Goal: Task Accomplishment & Management: Complete application form

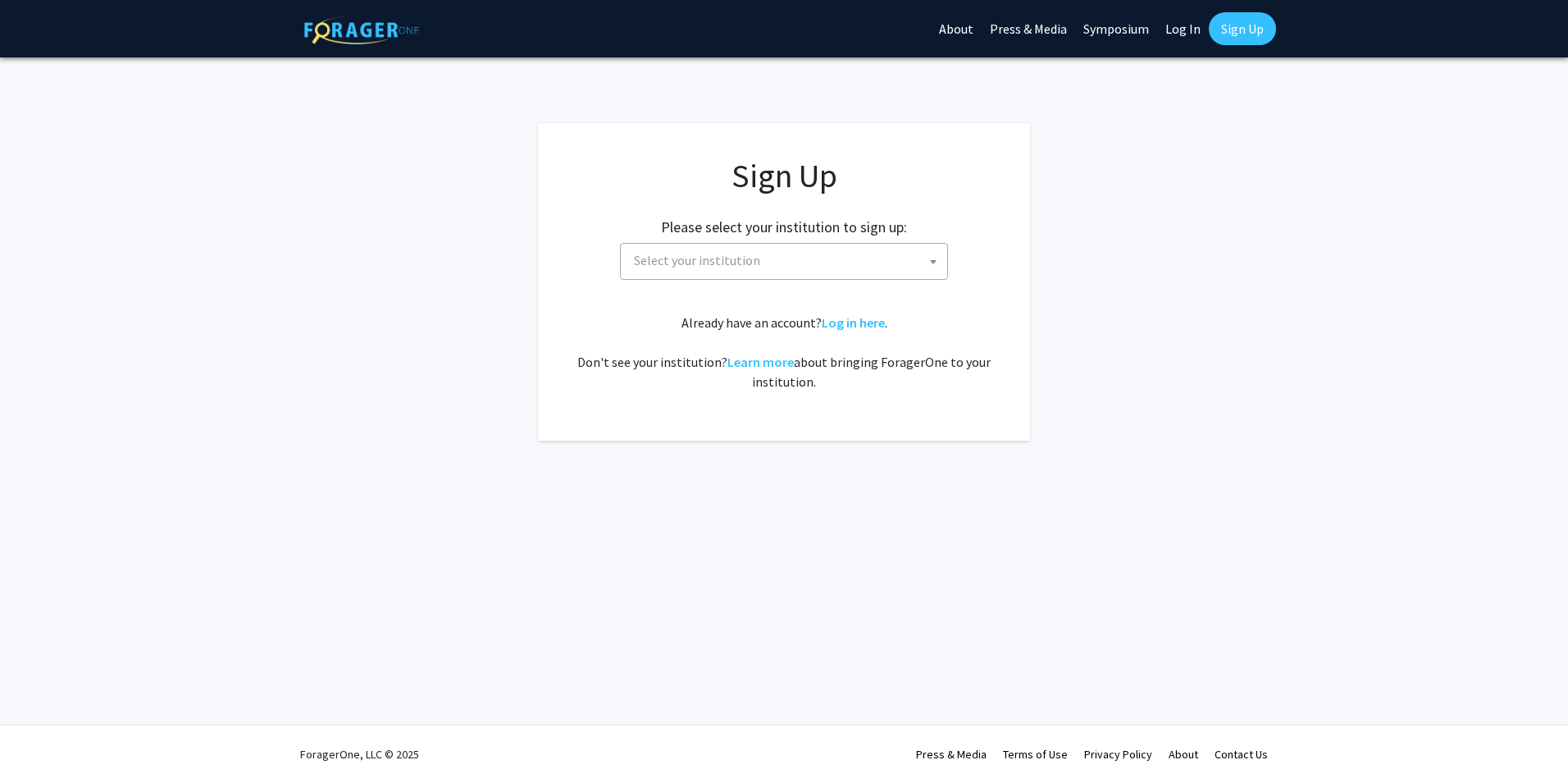
click at [620, 282] on div "Sign Up Please select your institution to sign up: [GEOGRAPHIC_DATA] [GEOGRAPHI…" at bounding box center [784, 273] width 427 height 235
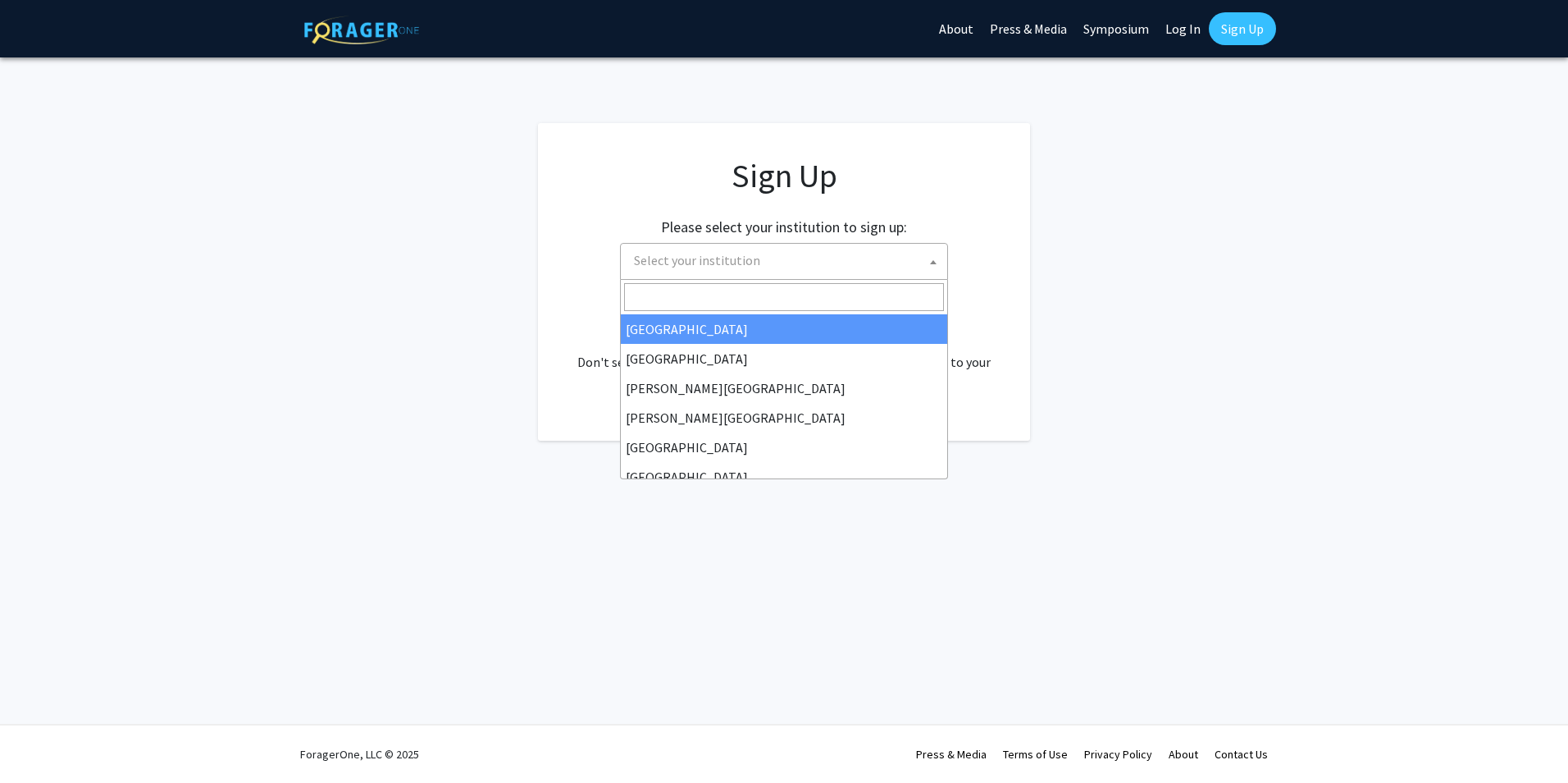
click at [708, 265] on span "Select your institution" at bounding box center [697, 260] width 126 height 16
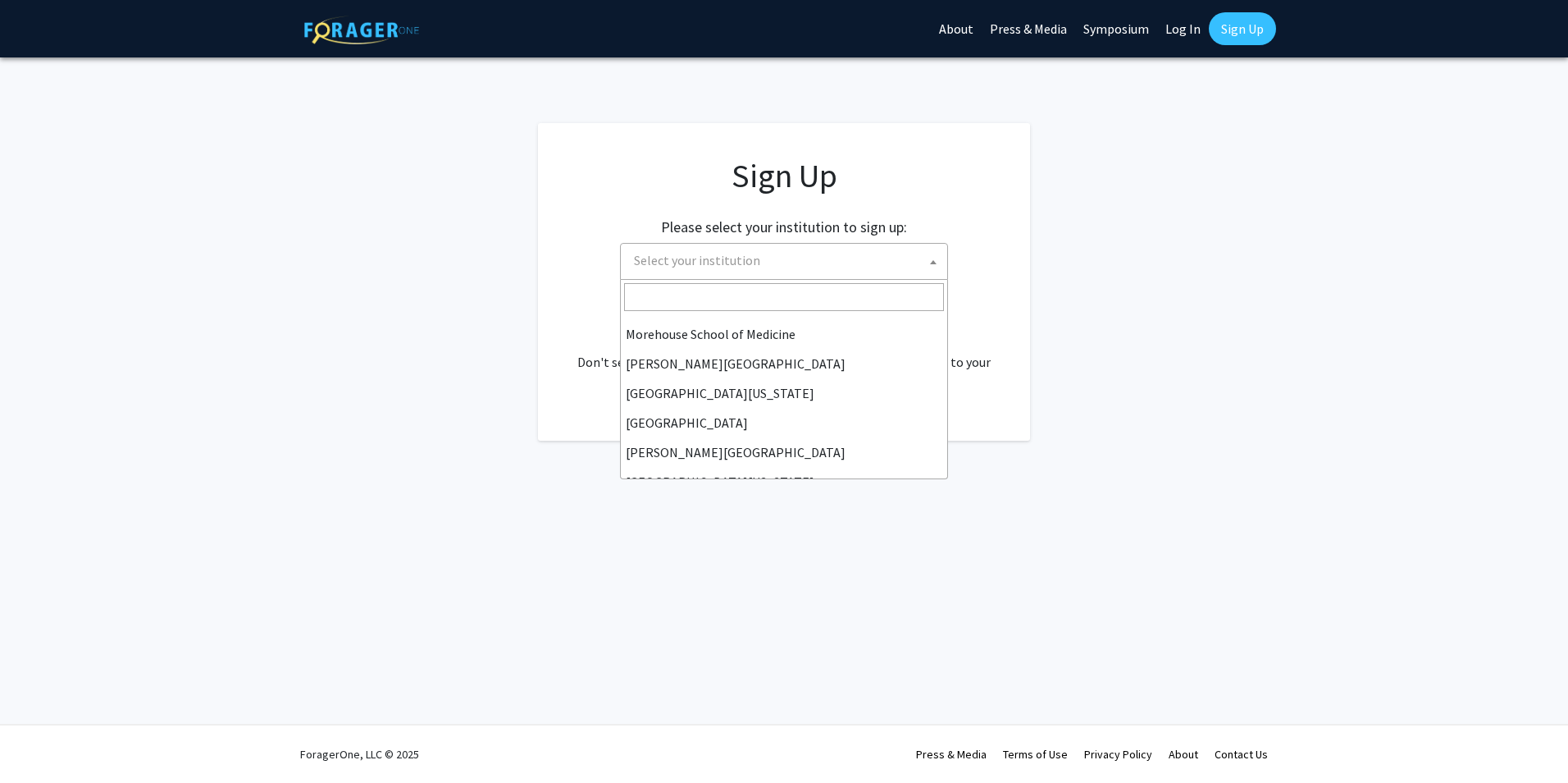
scroll to position [246, 0]
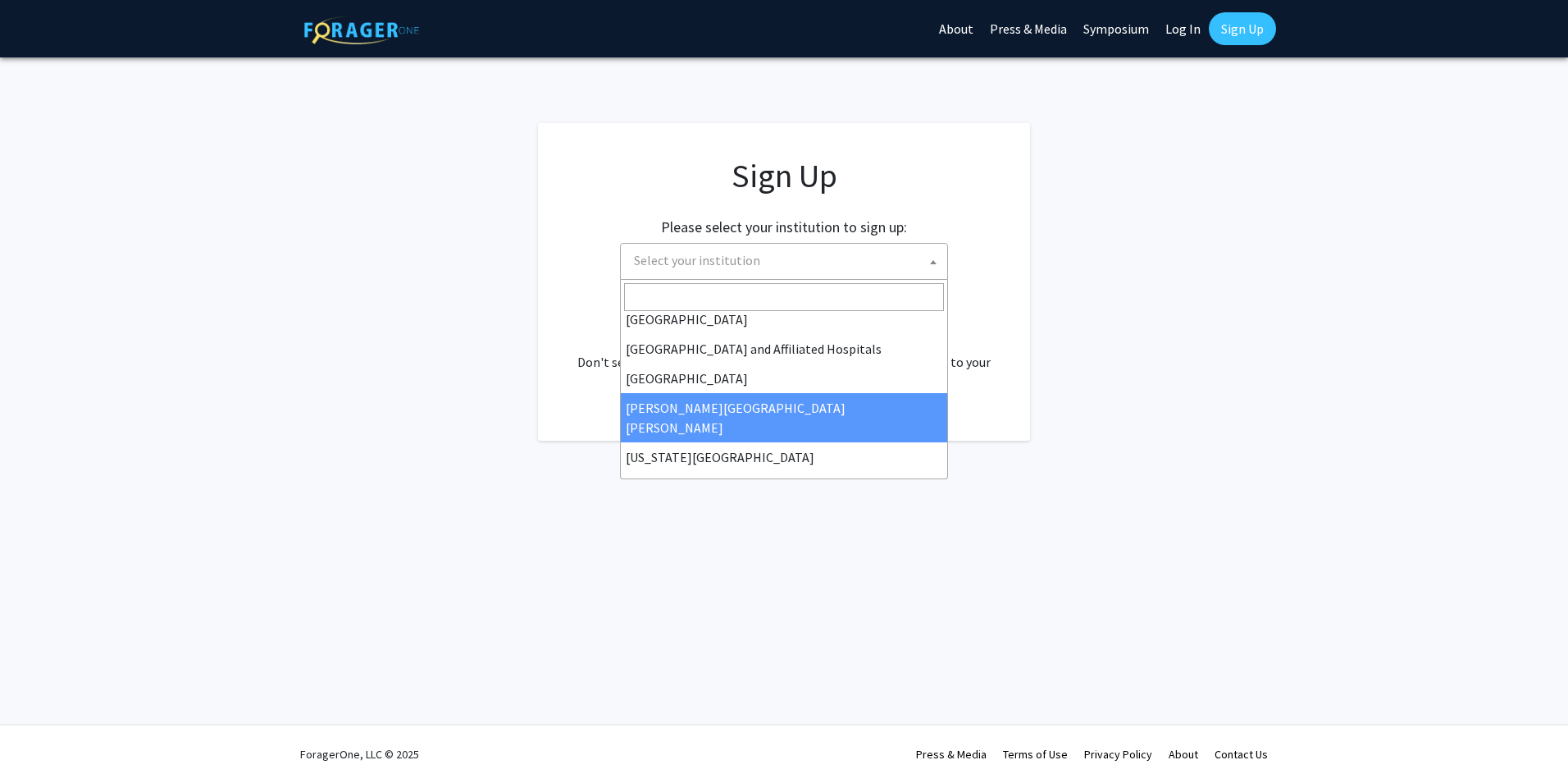
select select "1"
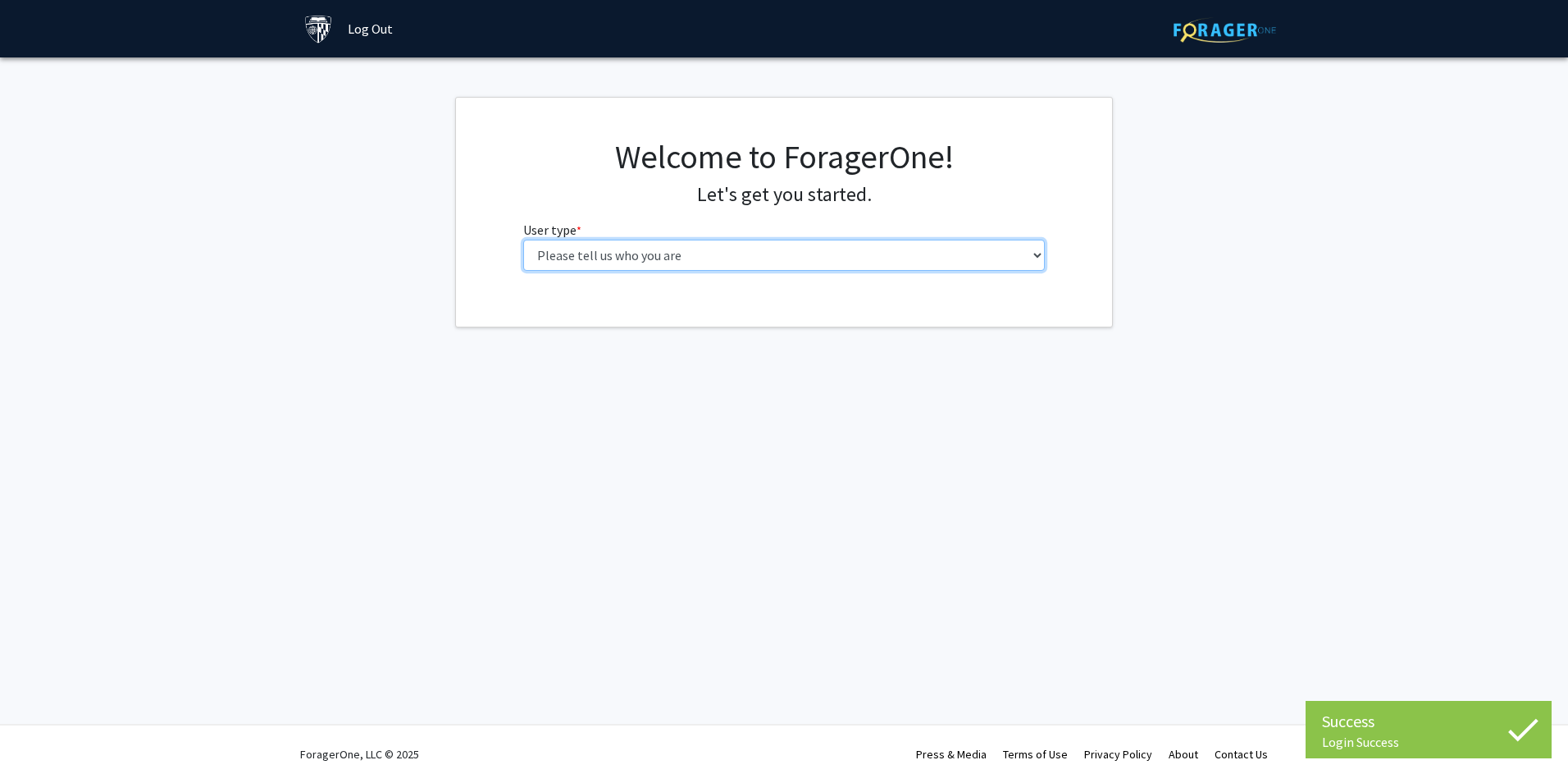
click at [623, 264] on select "Please tell us who you are Undergraduate Student Master's Student Doctoral Cand…" at bounding box center [784, 255] width 523 height 31
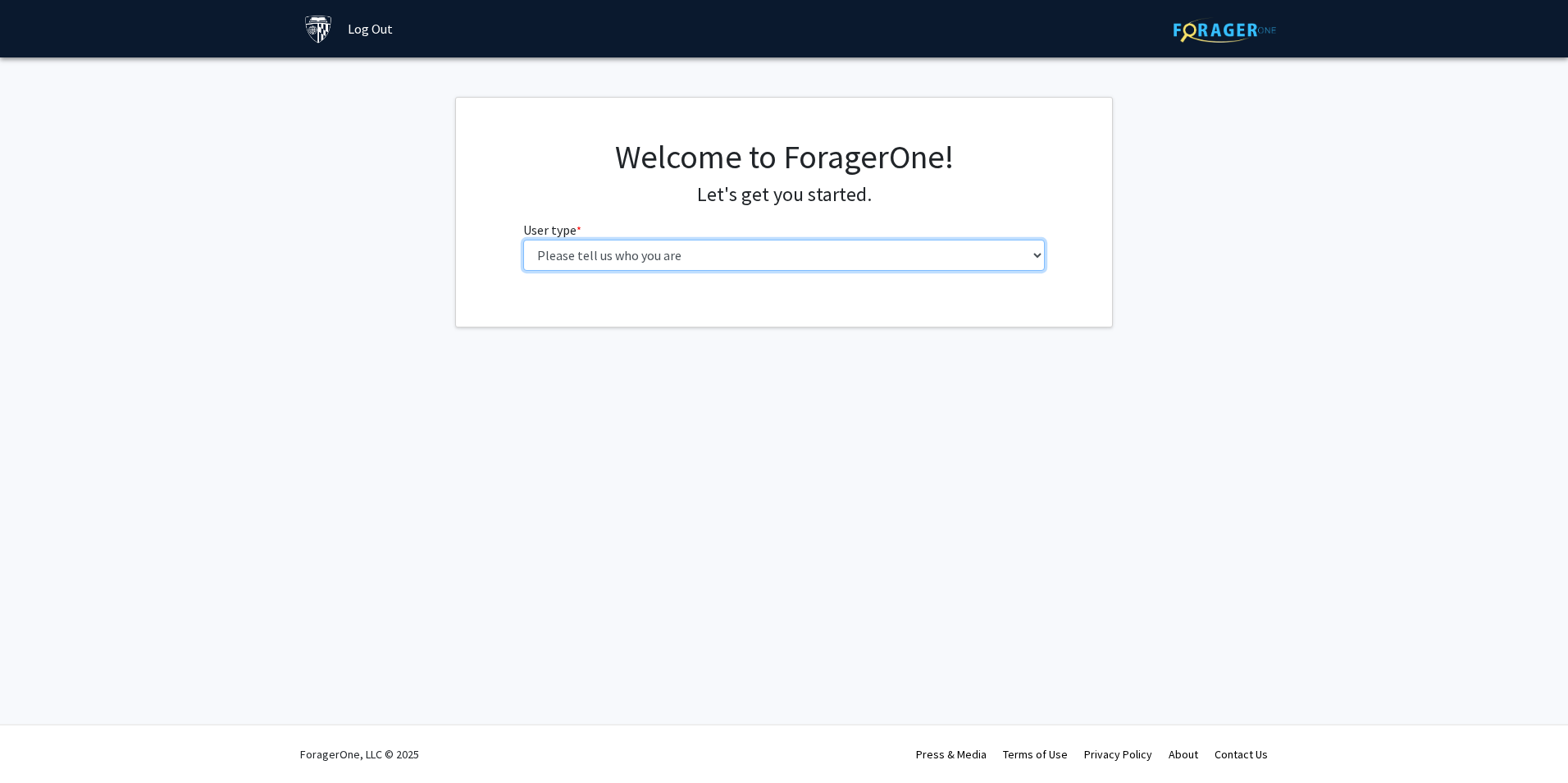
select select "1: undergrad"
click at [524, 240] on select "Please tell us who you are Undergraduate Student Master's Student Doctoral Cand…" at bounding box center [784, 255] width 523 height 31
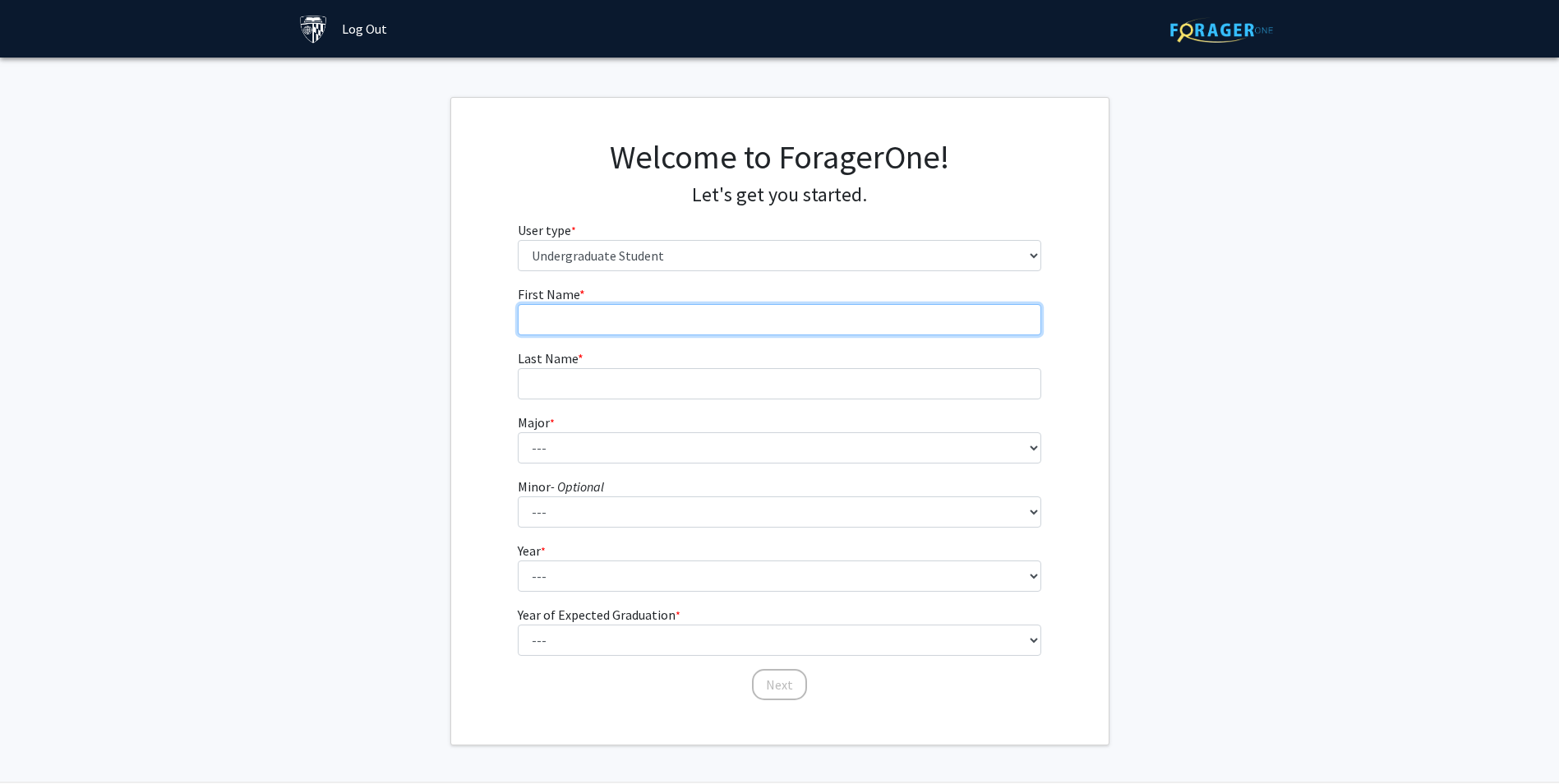
click at [543, 319] on input "First Name * required" at bounding box center [779, 319] width 524 height 31
click at [1198, 34] on img at bounding box center [1222, 29] width 103 height 26
